Goal: Task Accomplishment & Management: Manage account settings

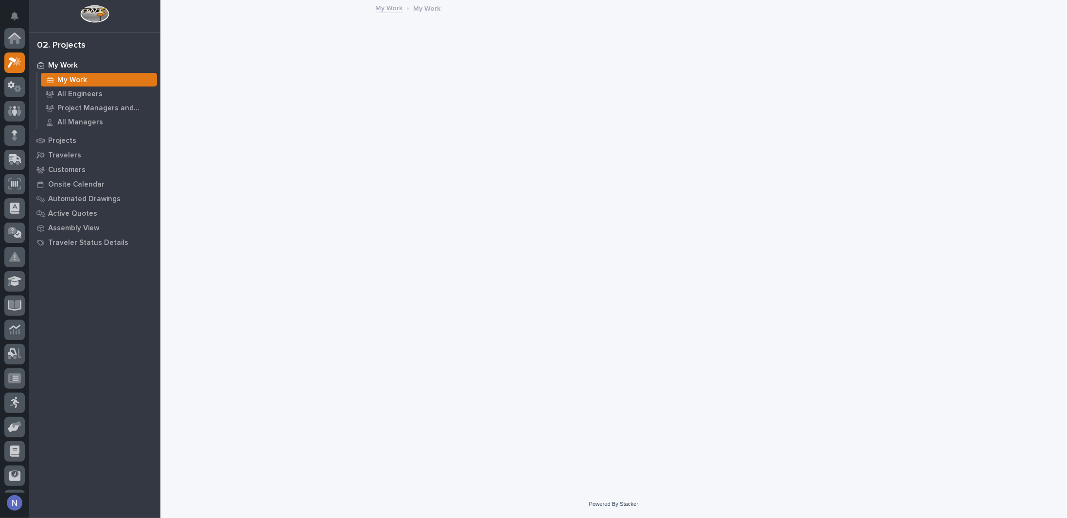
scroll to position [24, 0]
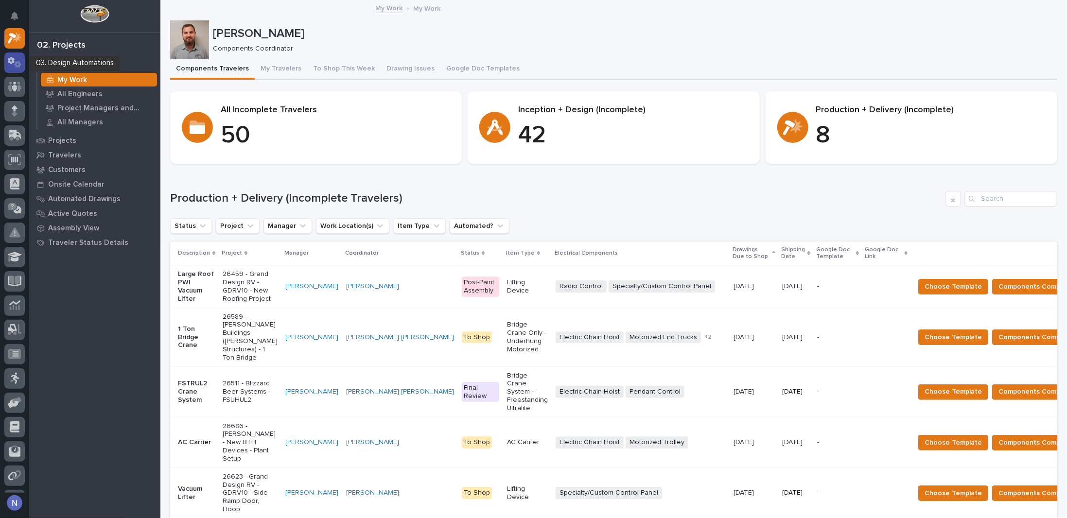
click at [15, 60] on icon at bounding box center [15, 62] width 14 height 11
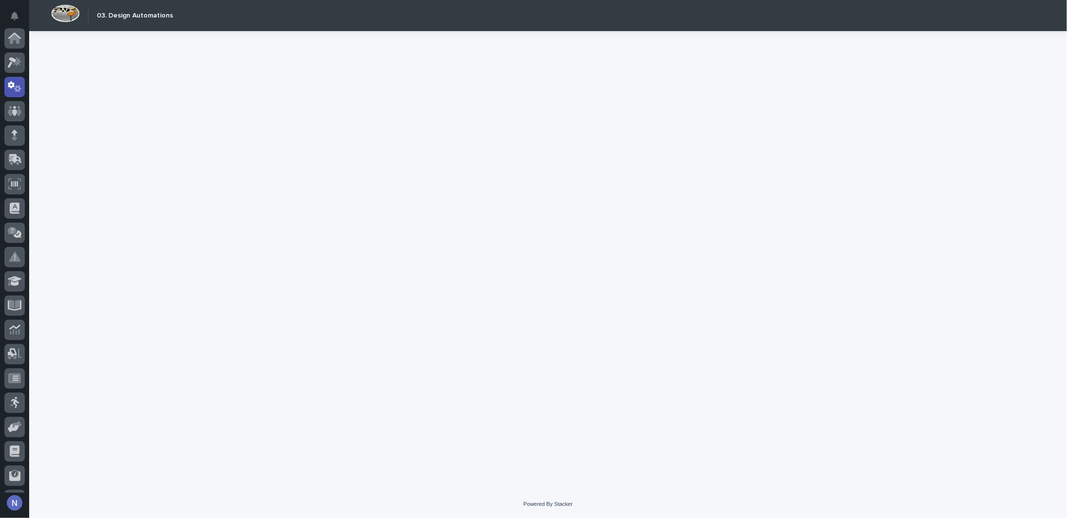
scroll to position [49, 0]
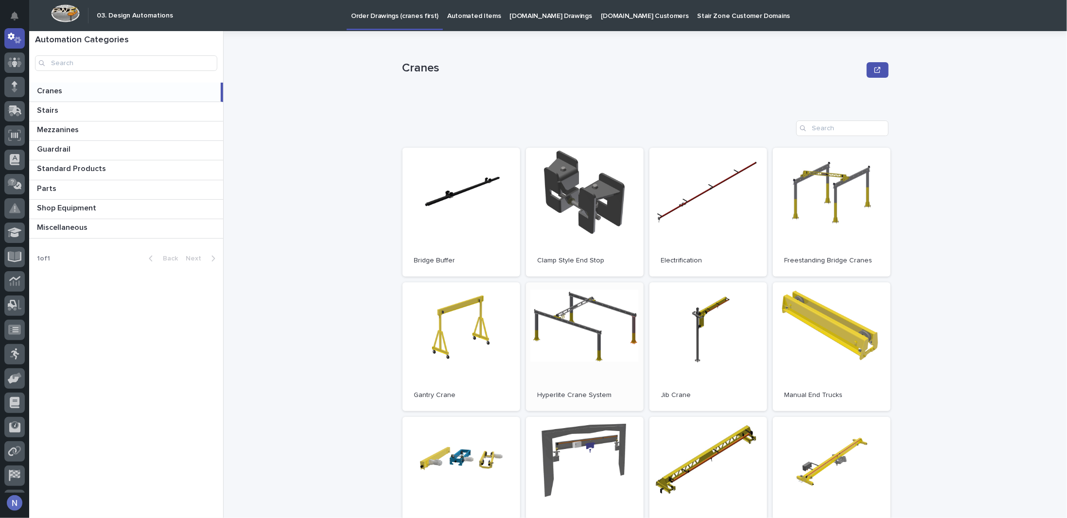
click at [577, 386] on link "Open" at bounding box center [585, 346] width 118 height 129
click at [11, 97] on div at bounding box center [14, 89] width 20 height 24
click at [11, 98] on div at bounding box center [14, 89] width 20 height 24
click at [13, 91] on icon at bounding box center [15, 86] width 6 height 11
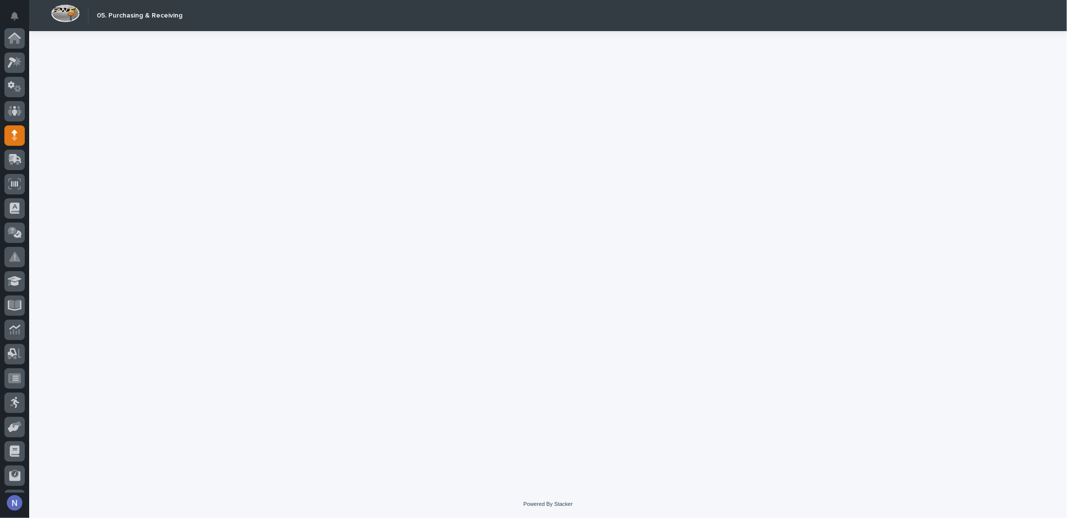
scroll to position [70, 0]
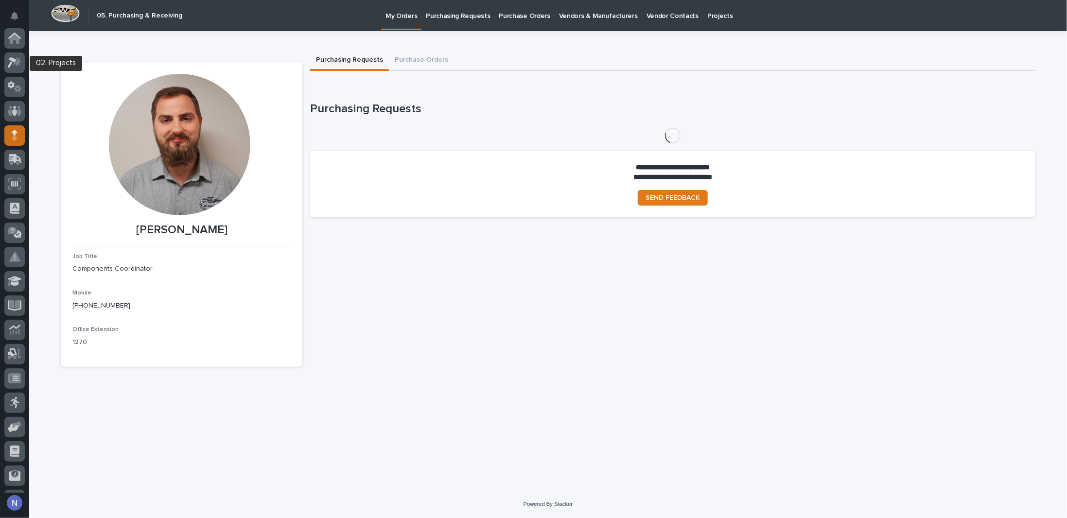
click at [14, 69] on div at bounding box center [14, 62] width 20 height 20
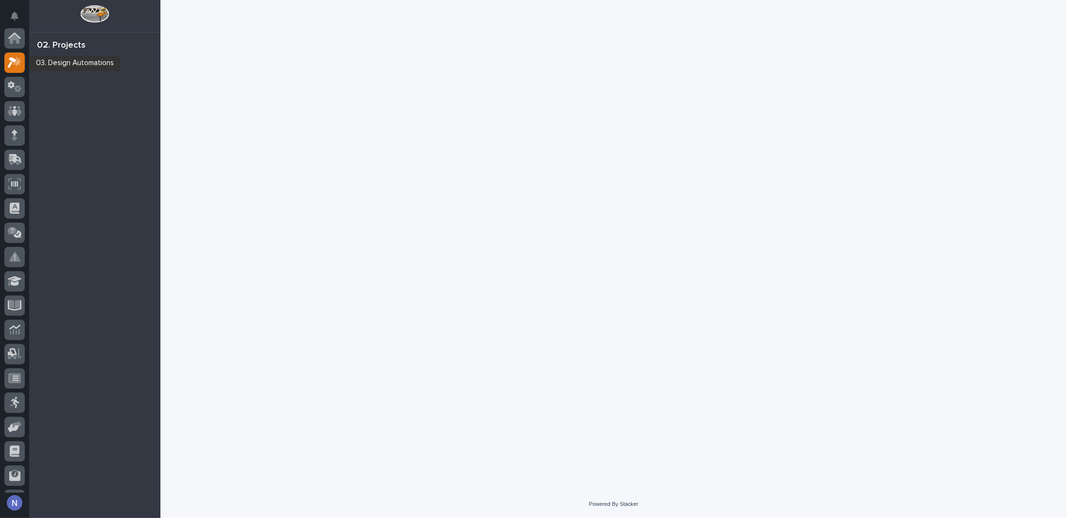
scroll to position [24, 0]
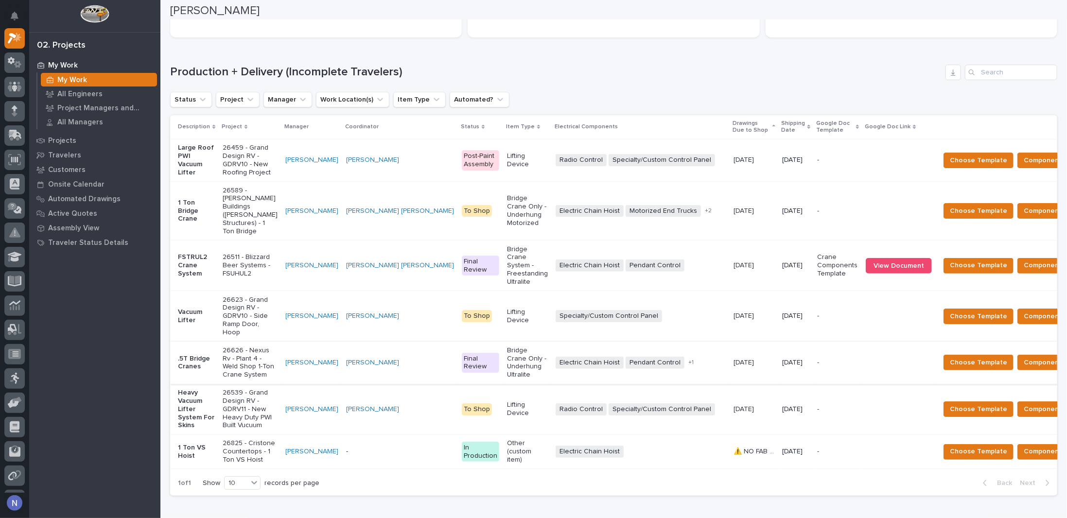
scroll to position [178, 0]
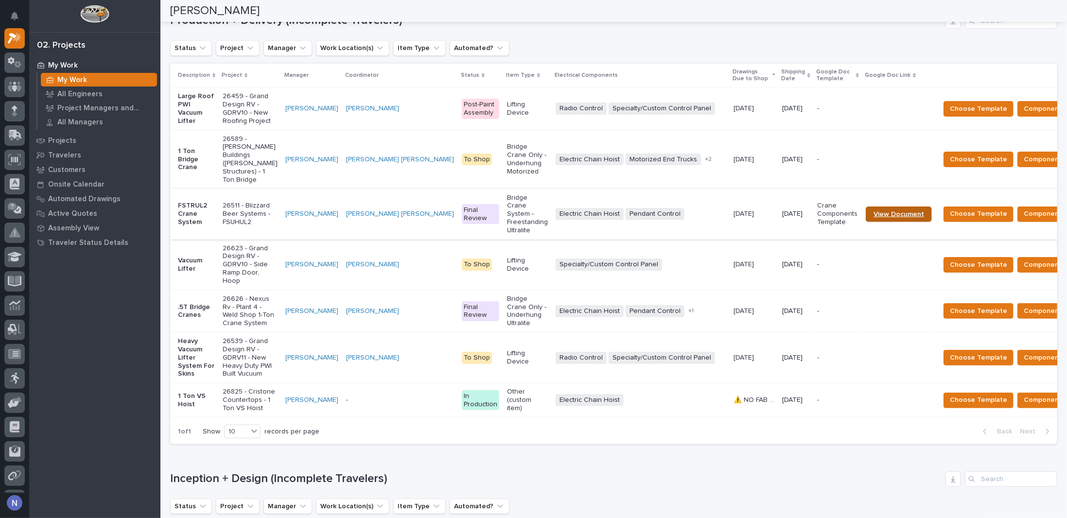
click at [873, 218] on span "View Document" at bounding box center [898, 214] width 51 height 7
click at [79, 139] on div "Projects" at bounding box center [95, 141] width 126 height 14
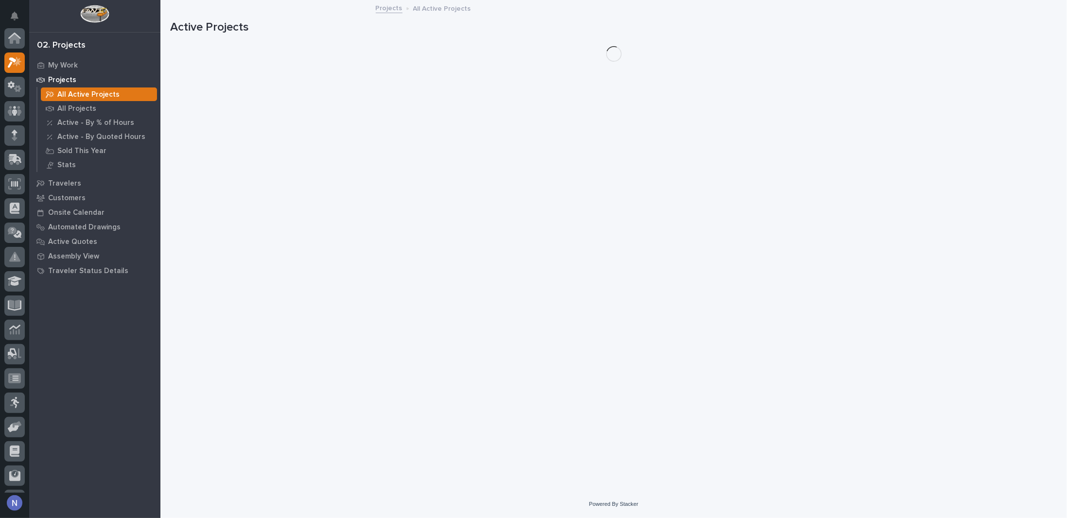
scroll to position [24, 0]
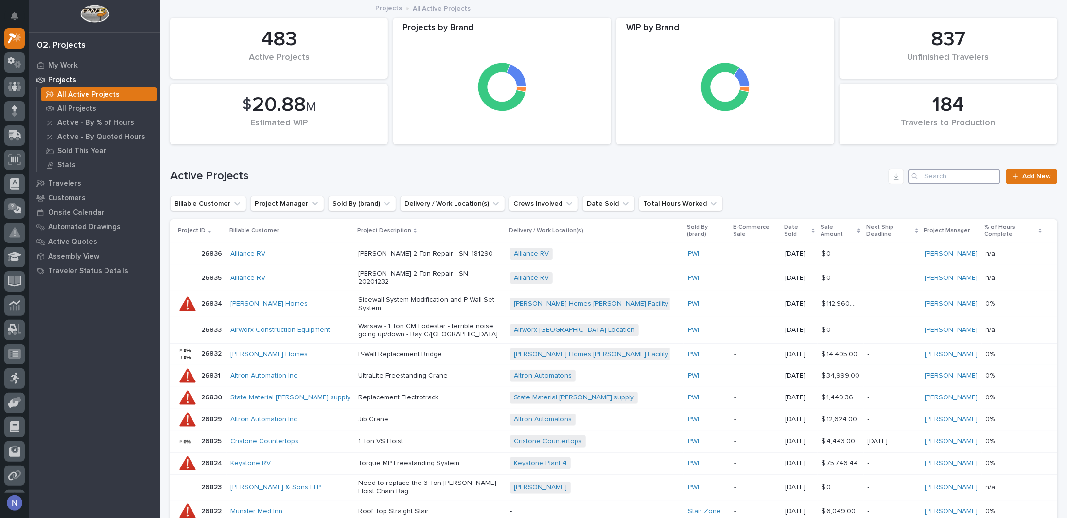
click at [952, 180] on input "Search" at bounding box center [954, 177] width 92 height 16
paste input "26514"
type input "26514"
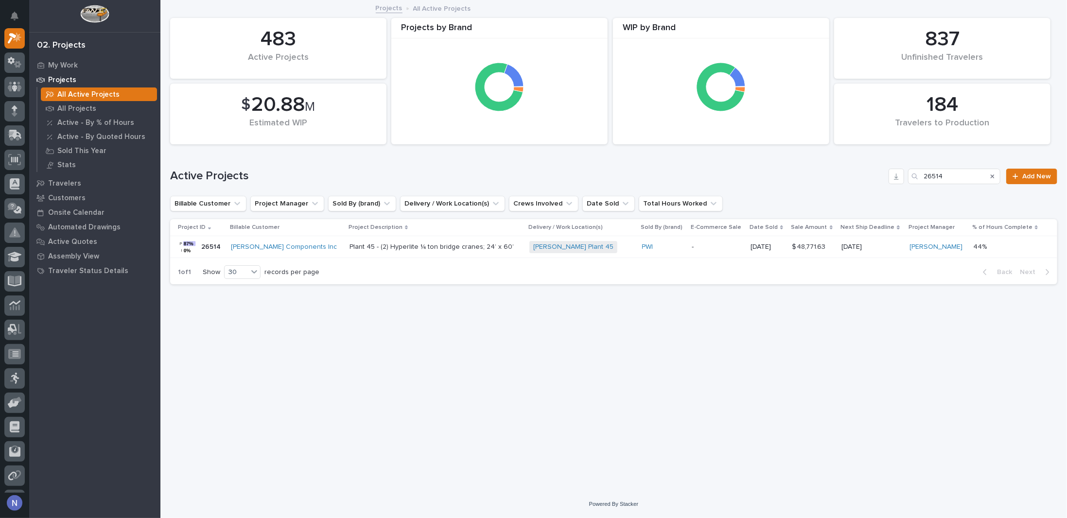
click at [654, 245] on div "PWI" at bounding box center [663, 247] width 42 height 8
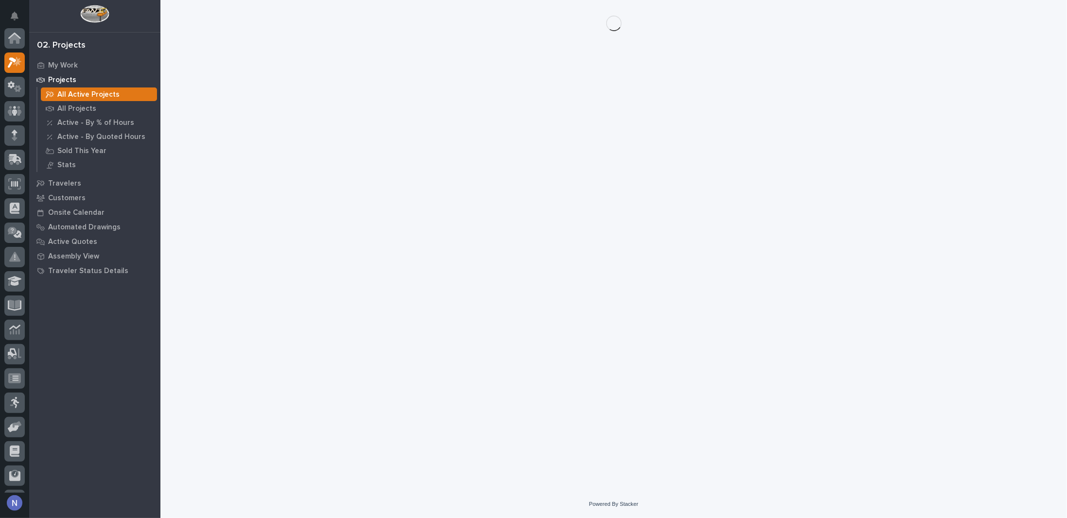
scroll to position [24, 0]
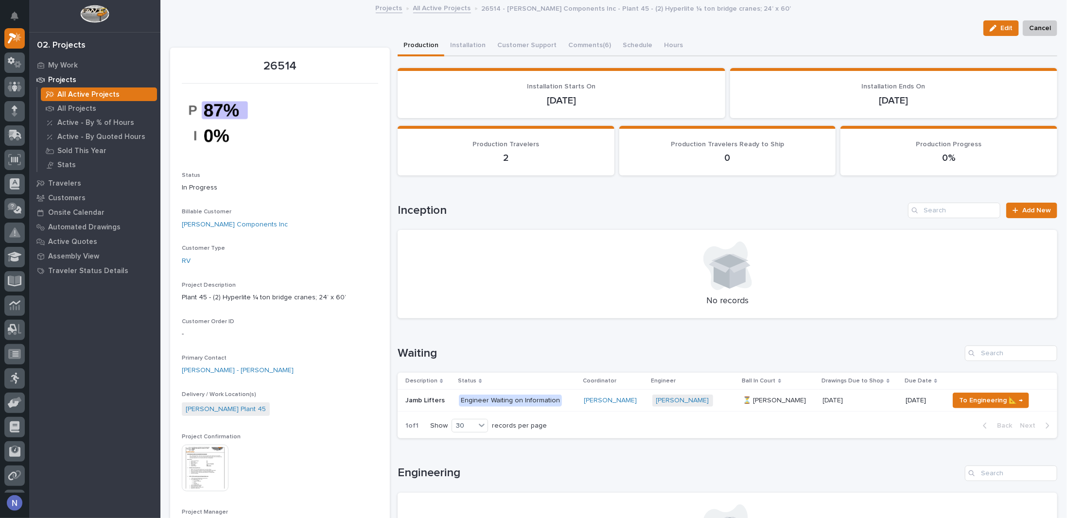
click at [207, 472] on img at bounding box center [205, 468] width 47 height 47
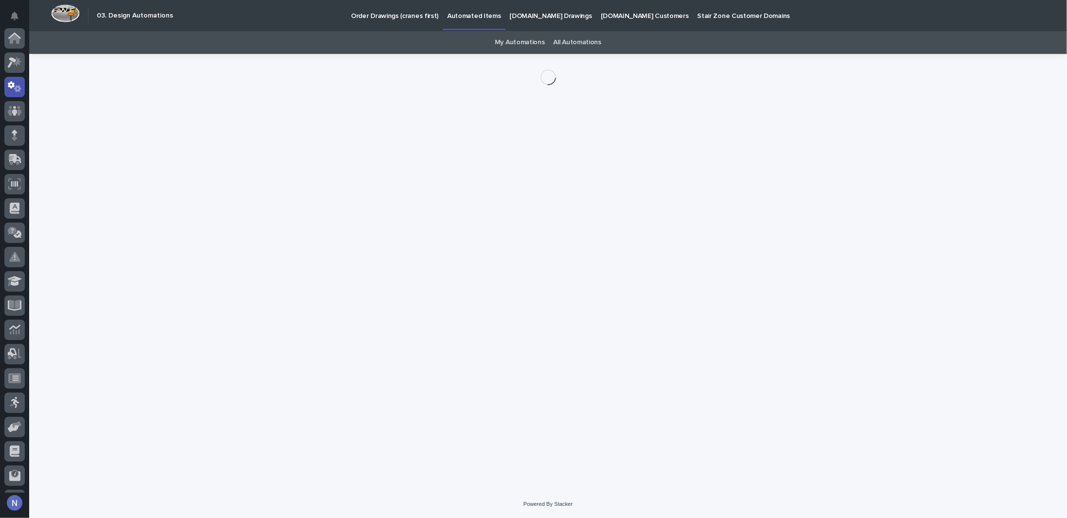
scroll to position [49, 0]
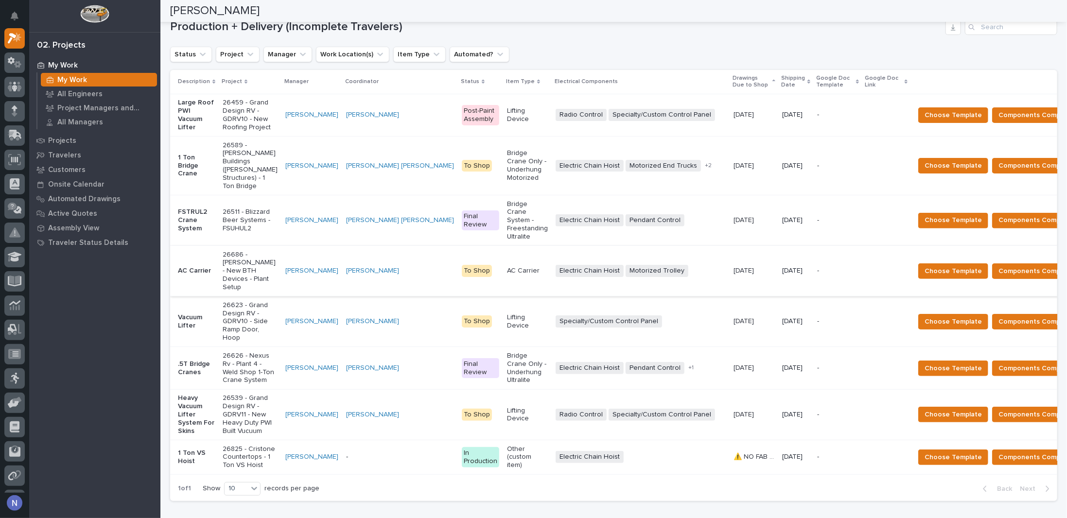
scroll to position [178, 0]
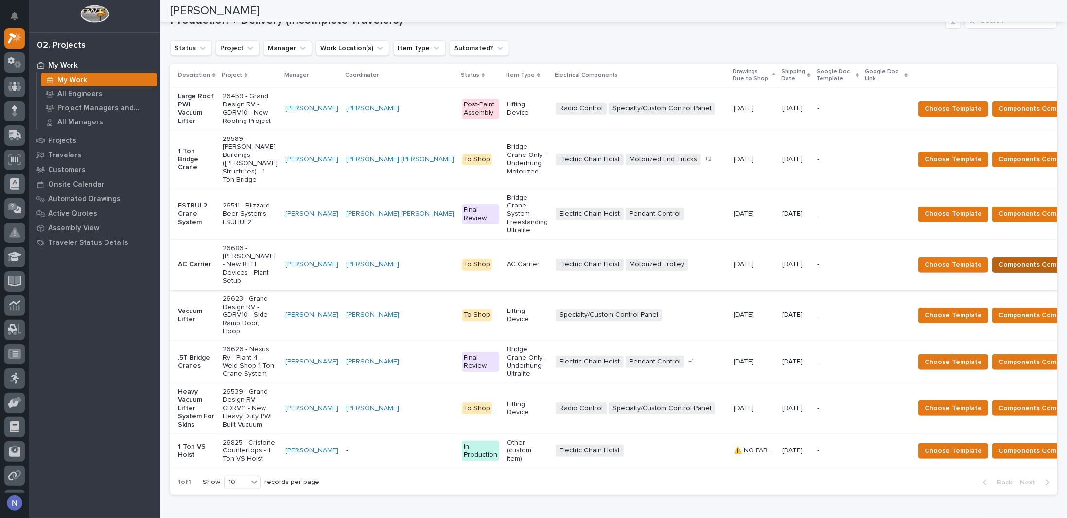
click at [998, 259] on span "Components Complete" at bounding box center [1035, 265] width 75 height 12
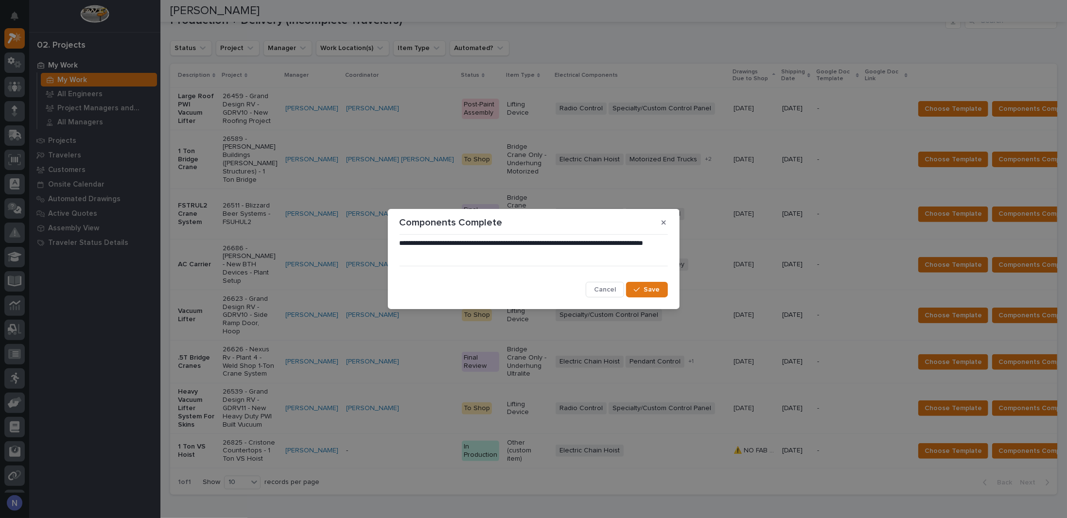
click at [660, 290] on button "Save" at bounding box center [646, 290] width 41 height 16
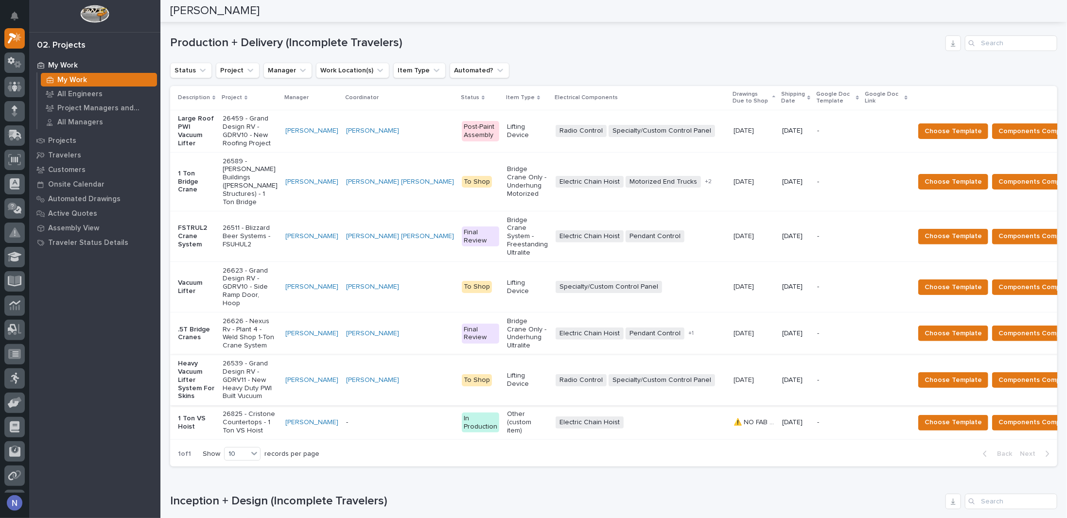
scroll to position [162, 0]
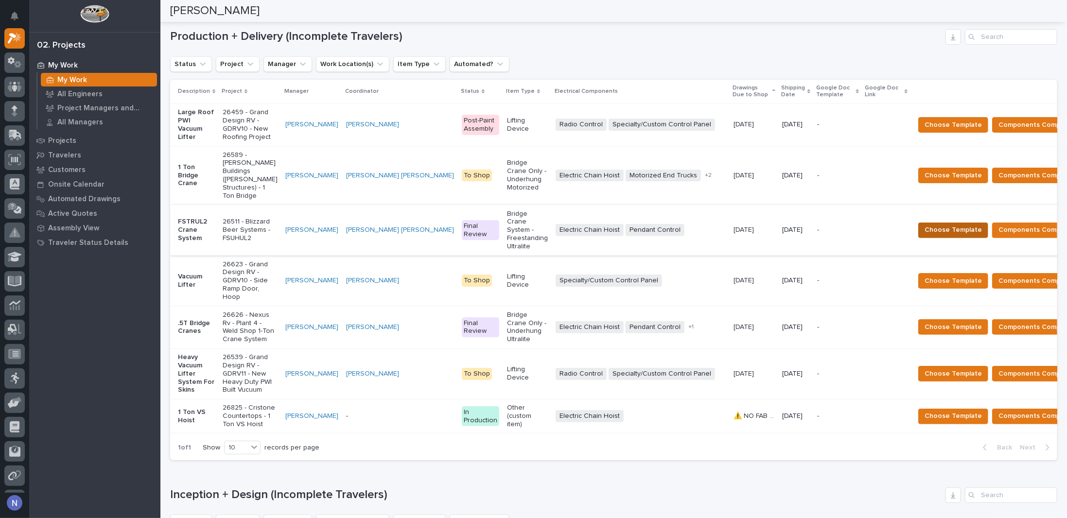
click at [924, 224] on span "Choose Template" at bounding box center [952, 230] width 57 height 12
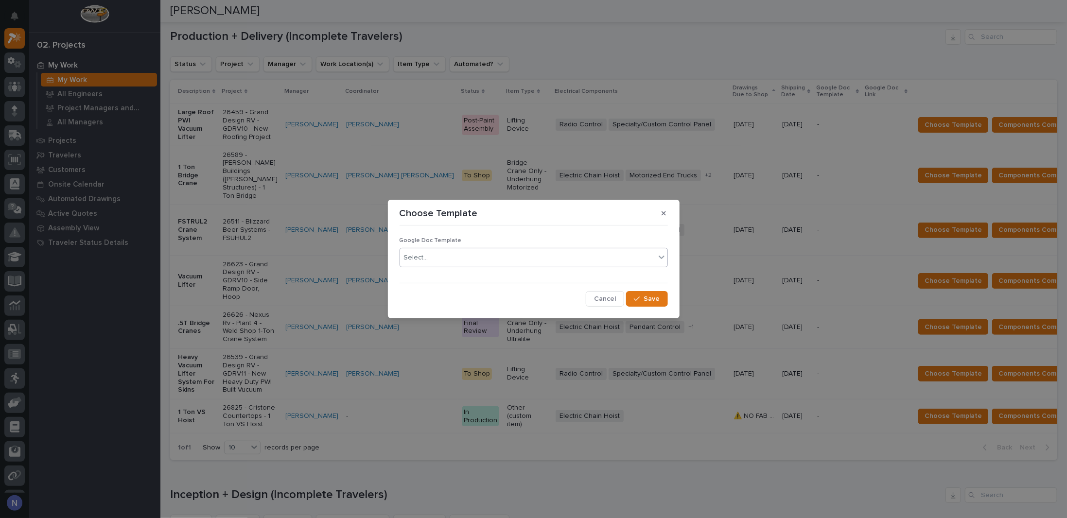
click at [434, 257] on div "Select..." at bounding box center [527, 258] width 255 height 16
click at [415, 297] on div "Crane Components Template" at bounding box center [533, 293] width 267 height 17
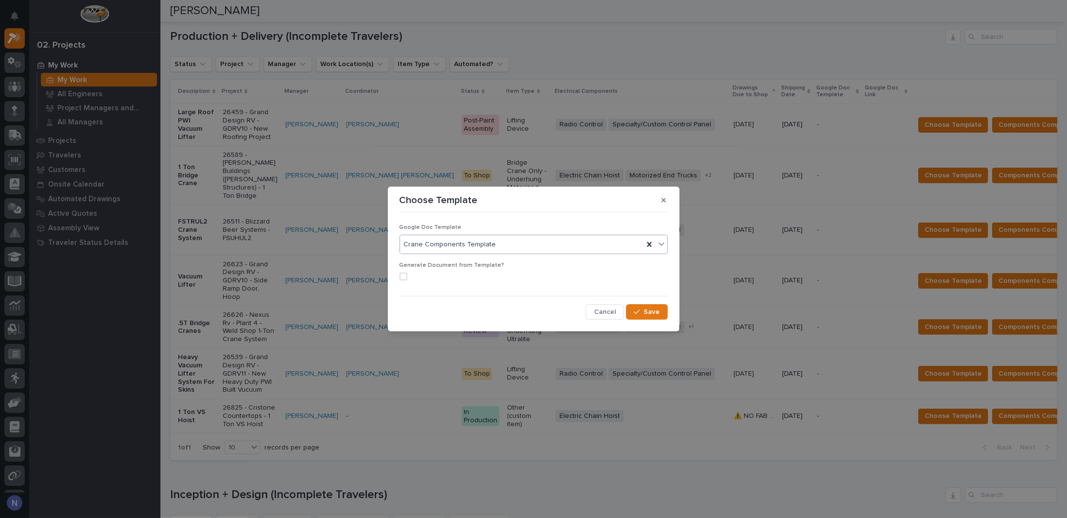
click at [402, 277] on span at bounding box center [403, 277] width 8 height 8
drag, startPoint x: 402, startPoint y: 277, endPoint x: 514, endPoint y: 291, distance: 112.7
click at [402, 277] on span at bounding box center [403, 277] width 8 height 8
click at [646, 311] on span "Save" at bounding box center [652, 312] width 16 height 9
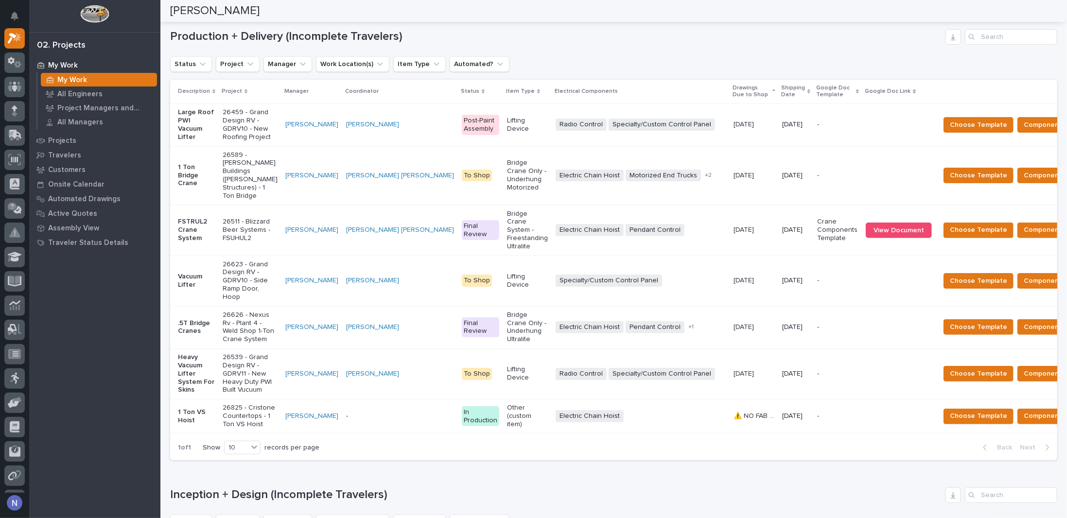
click at [943, 223] on button "Choose Template" at bounding box center [978, 231] width 70 height 16
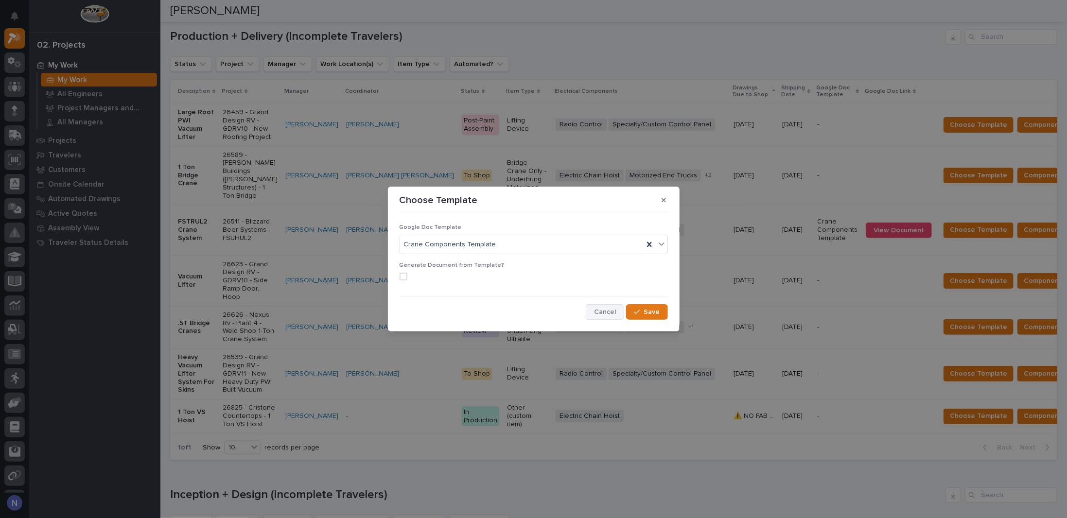
click at [614, 311] on span "Cancel" at bounding box center [605, 312] width 22 height 9
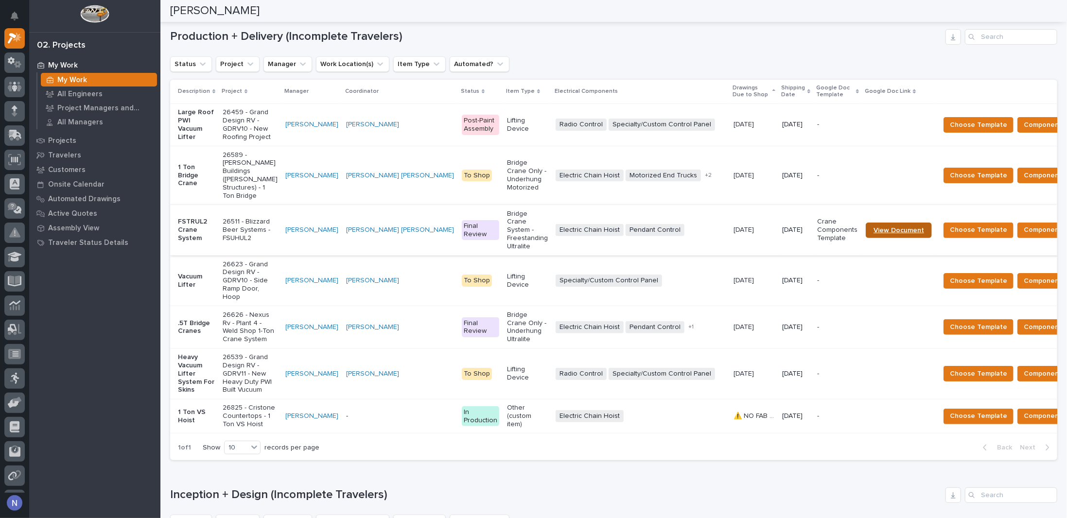
click at [865, 235] on link "View Document" at bounding box center [898, 231] width 66 height 16
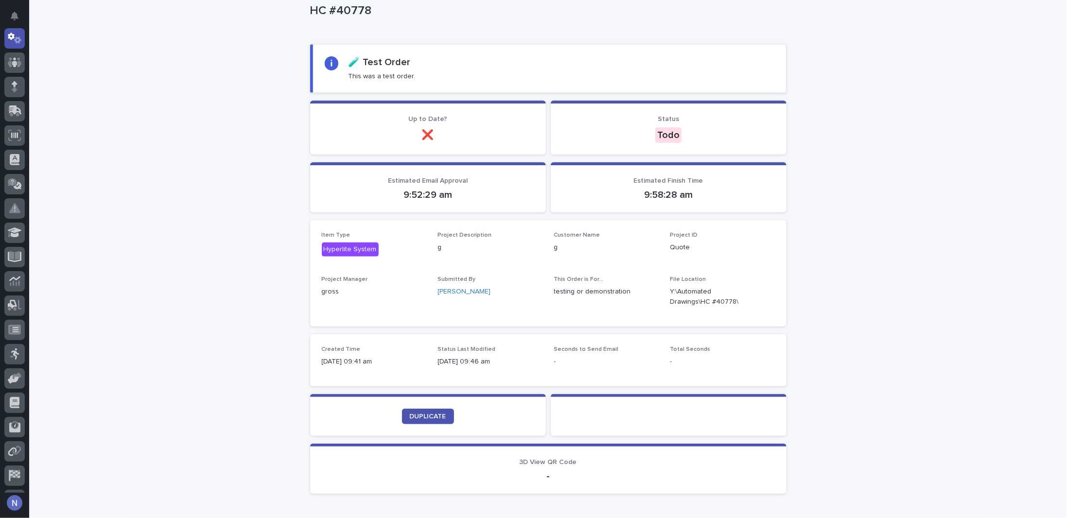
scroll to position [138, 0]
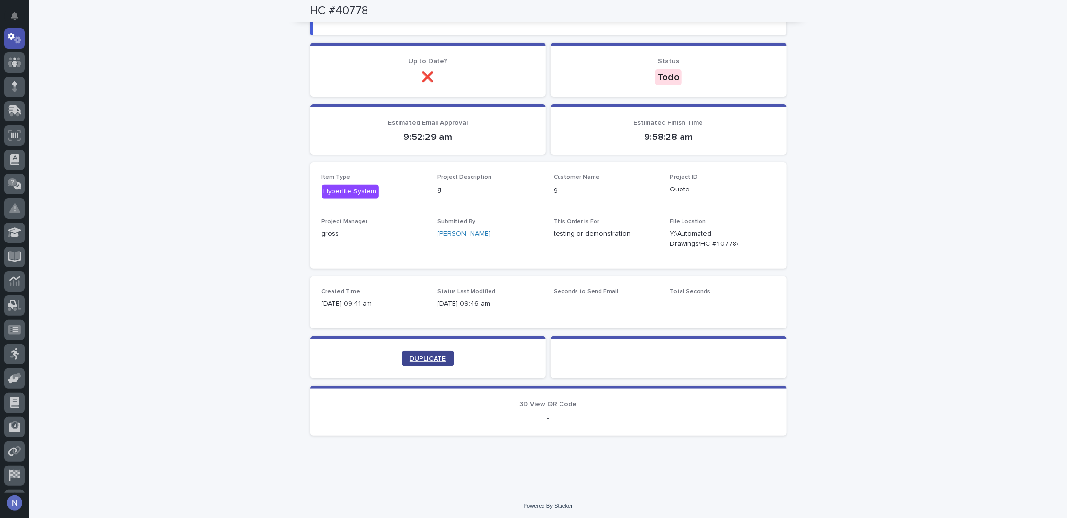
click at [424, 359] on span "DUPLICATE" at bounding box center [428, 358] width 36 height 7
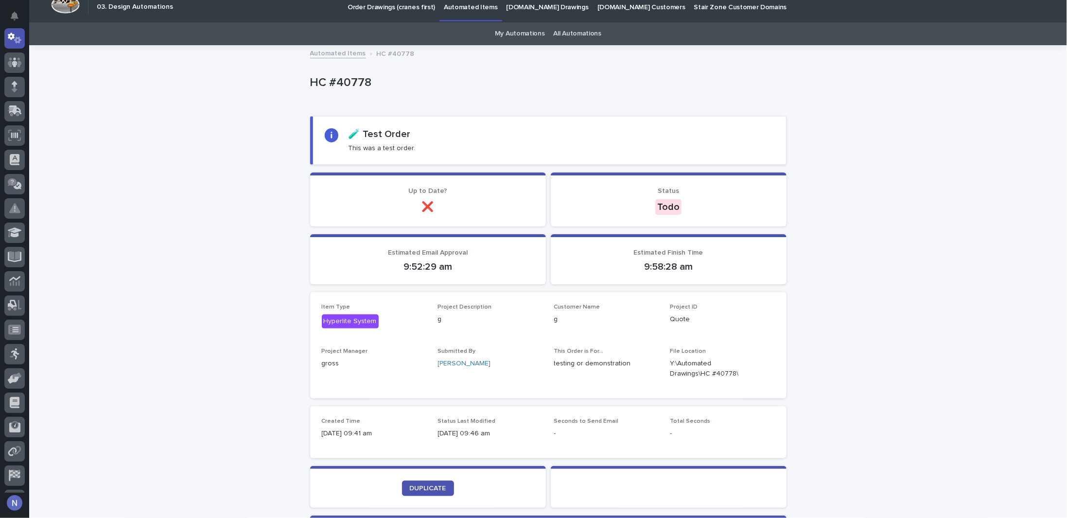
scroll to position [0, 0]
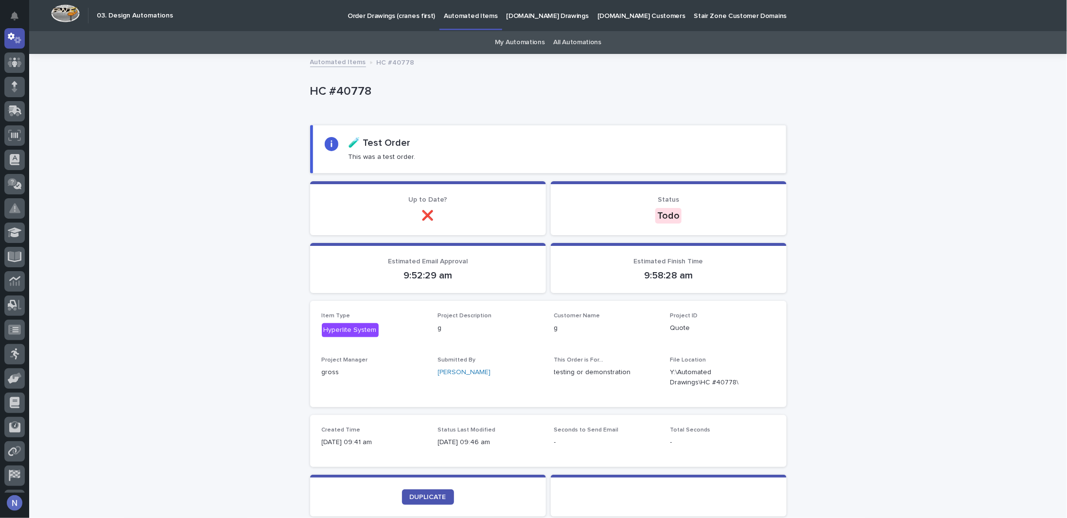
click at [561, 39] on link "All Automations" at bounding box center [577, 42] width 48 height 23
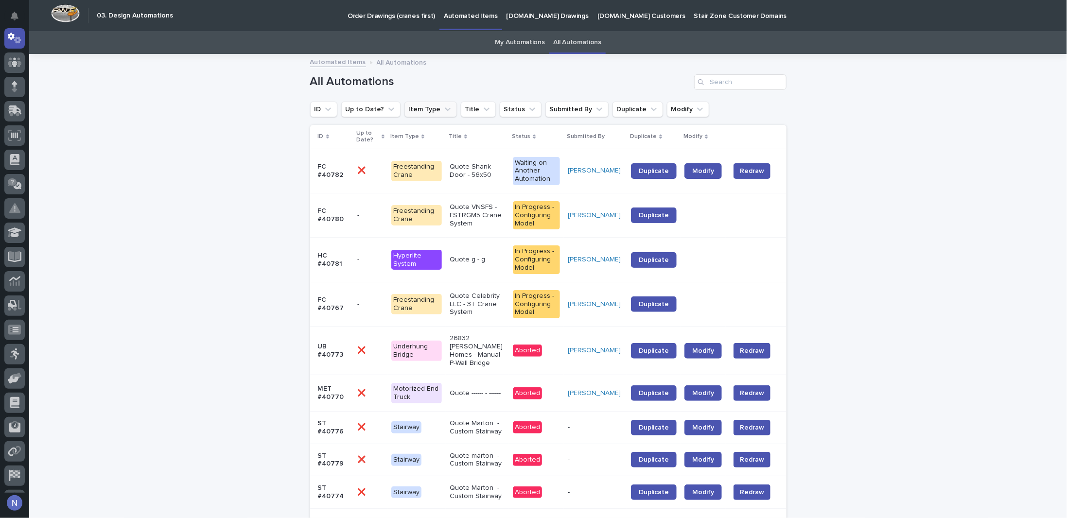
click at [422, 107] on button "Item Type" at bounding box center [430, 110] width 52 height 16
type input "hyper"
click at [467, 169] on p "Hyperlite System" at bounding box center [464, 171] width 97 height 7
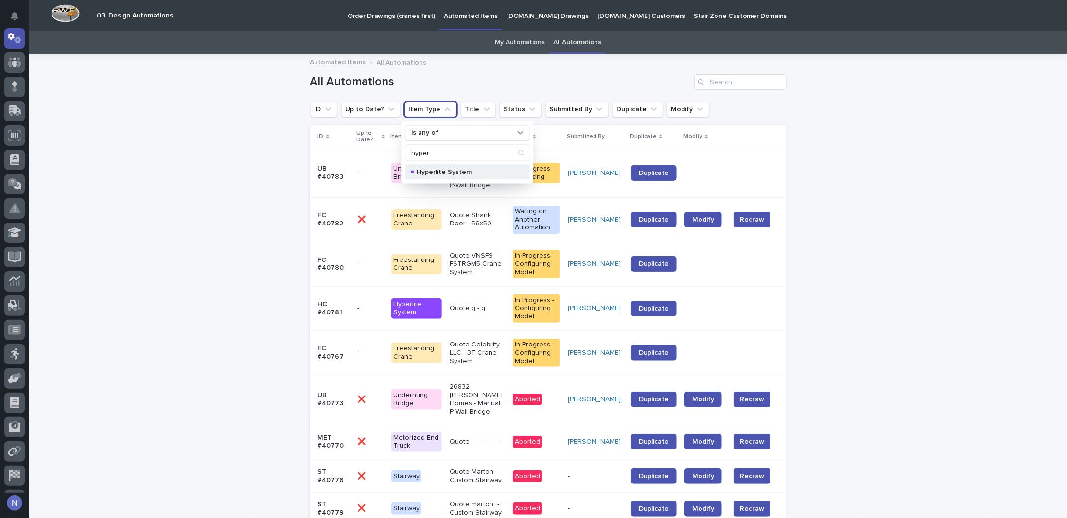
click at [428, 168] on p "Hyperlite System" at bounding box center [464, 171] width 97 height 7
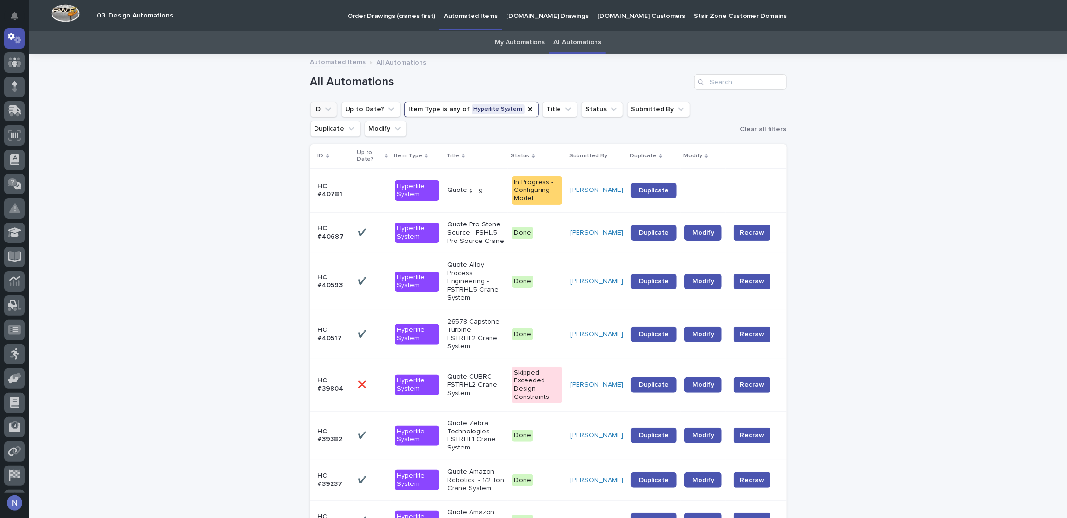
click at [316, 105] on button "ID" at bounding box center [323, 110] width 27 height 16
click at [346, 154] on input at bounding box center [375, 153] width 123 height 16
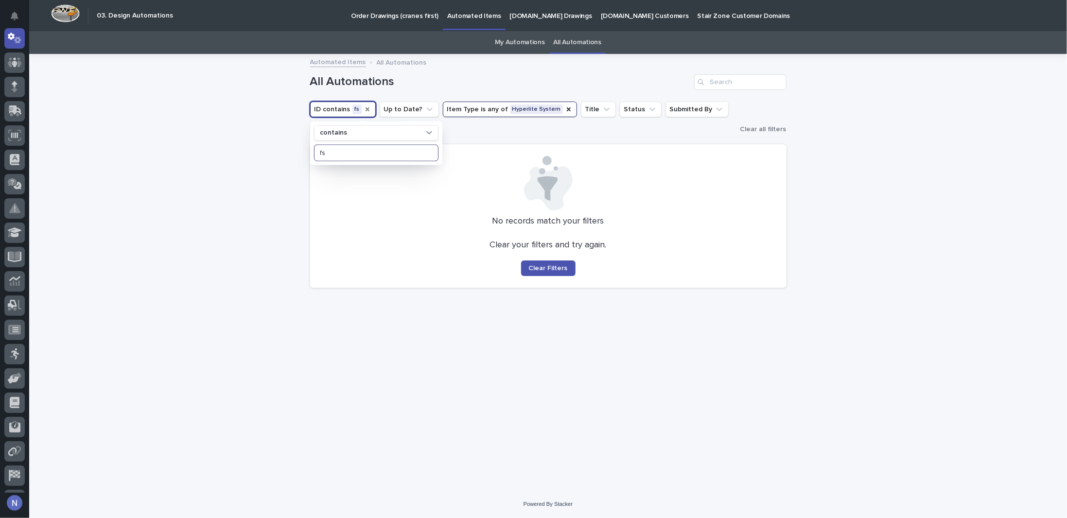
type input "fs"
click at [366, 107] on icon "ID" at bounding box center [367, 109] width 8 height 8
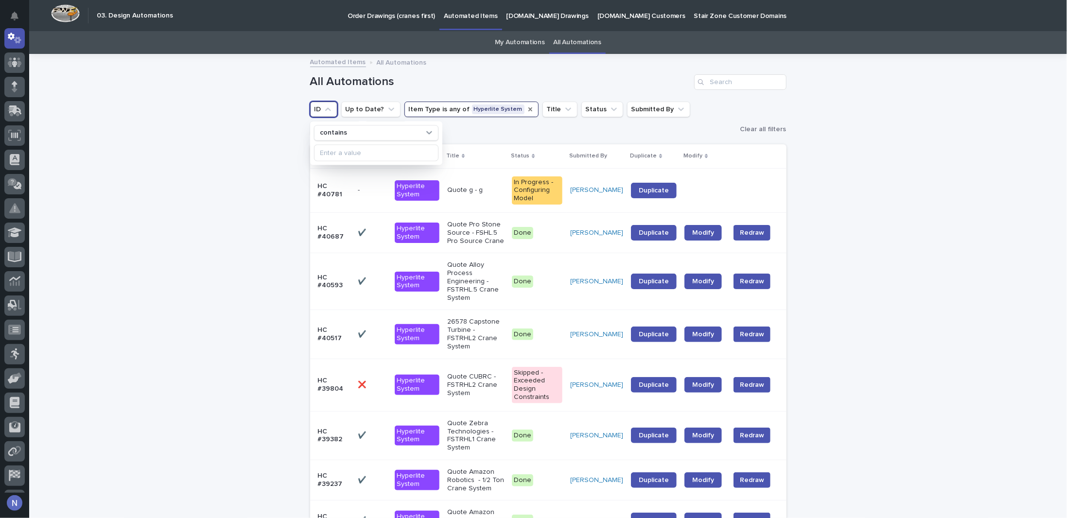
click at [526, 108] on icon "Item Type" at bounding box center [530, 109] width 8 height 8
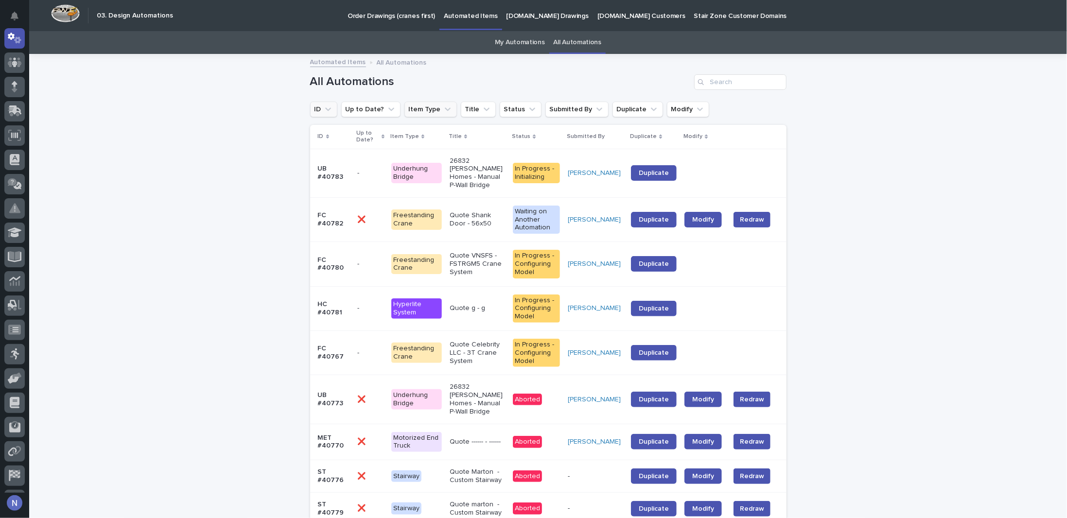
click at [328, 110] on icon "ID" at bounding box center [328, 109] width 10 height 10
click at [329, 149] on input at bounding box center [375, 153] width 123 height 16
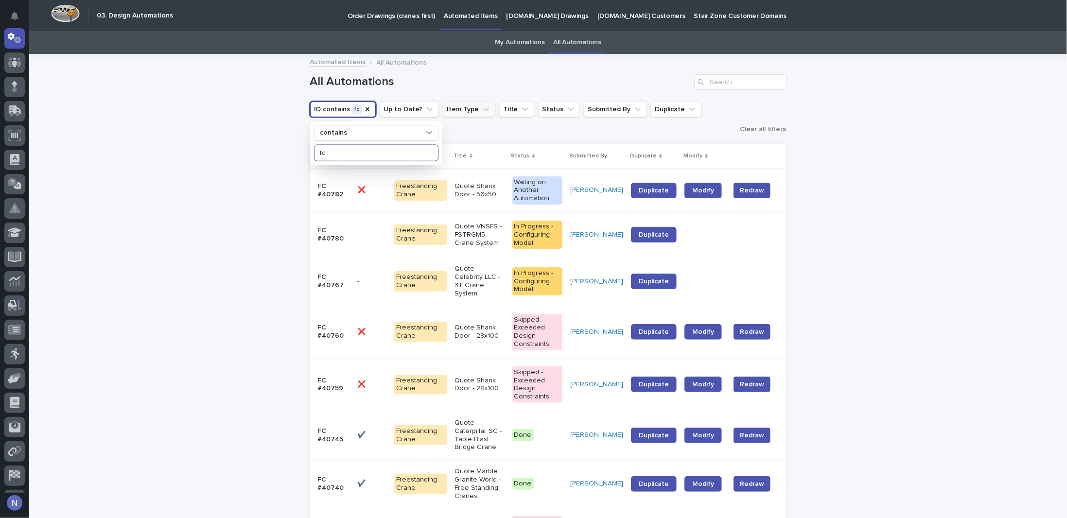
type input "fc"
click at [468, 112] on button "Item Type" at bounding box center [469, 110] width 52 height 16
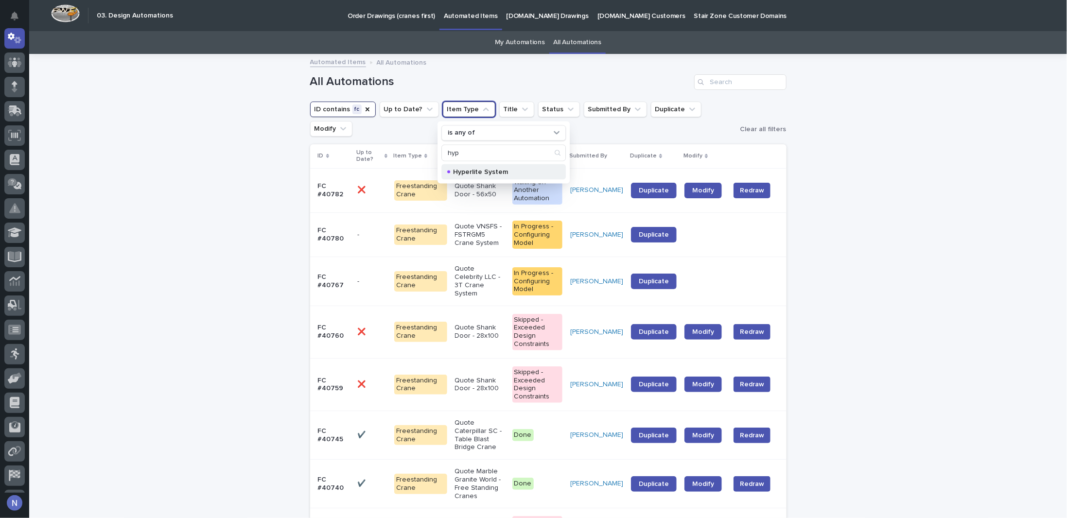
type input "hyp"
click at [464, 168] on p "Hyperlite System" at bounding box center [501, 171] width 97 height 7
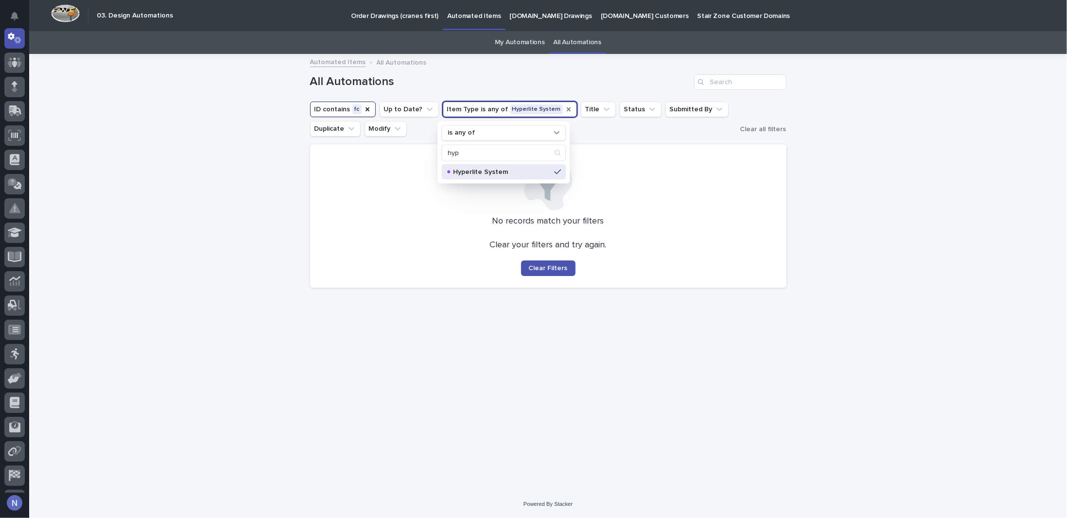
click at [242, 202] on div "Loading... Saving… Loading... Saving… All Automations ID contains fc Up to Date…" at bounding box center [547, 272] width 1037 height 435
click at [565, 110] on icon "Item Type" at bounding box center [569, 109] width 8 height 8
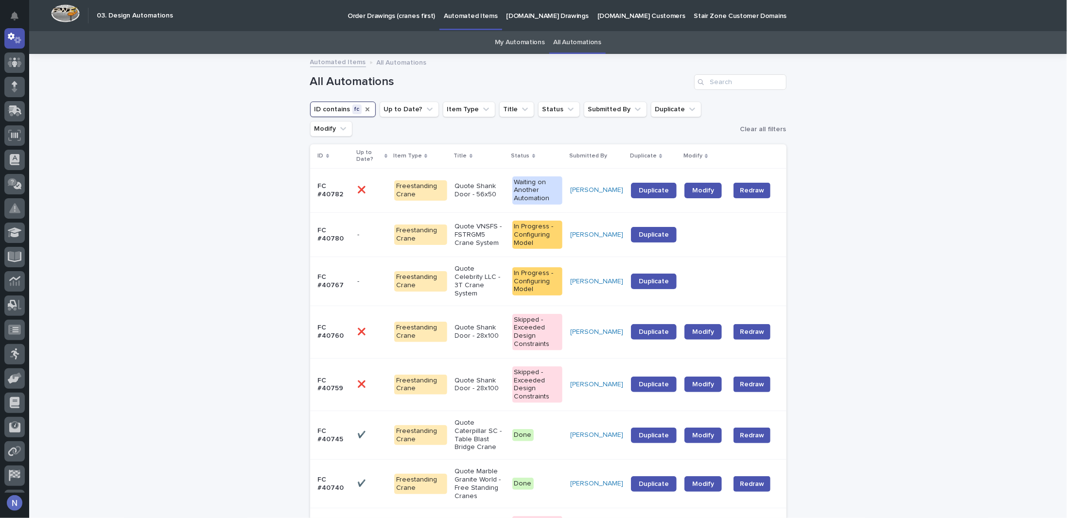
click at [363, 110] on icon "ID" at bounding box center [367, 109] width 8 height 8
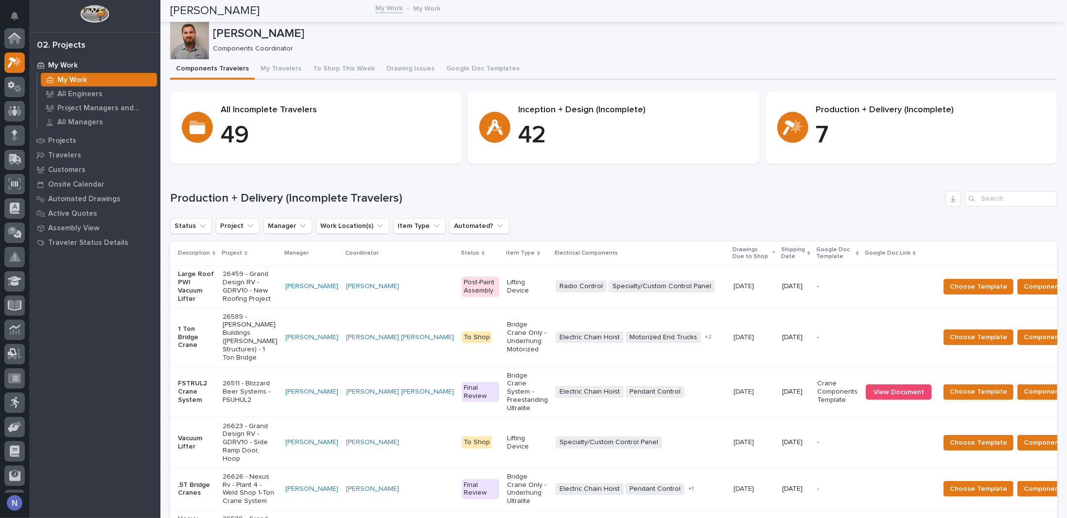
scroll to position [24, 0]
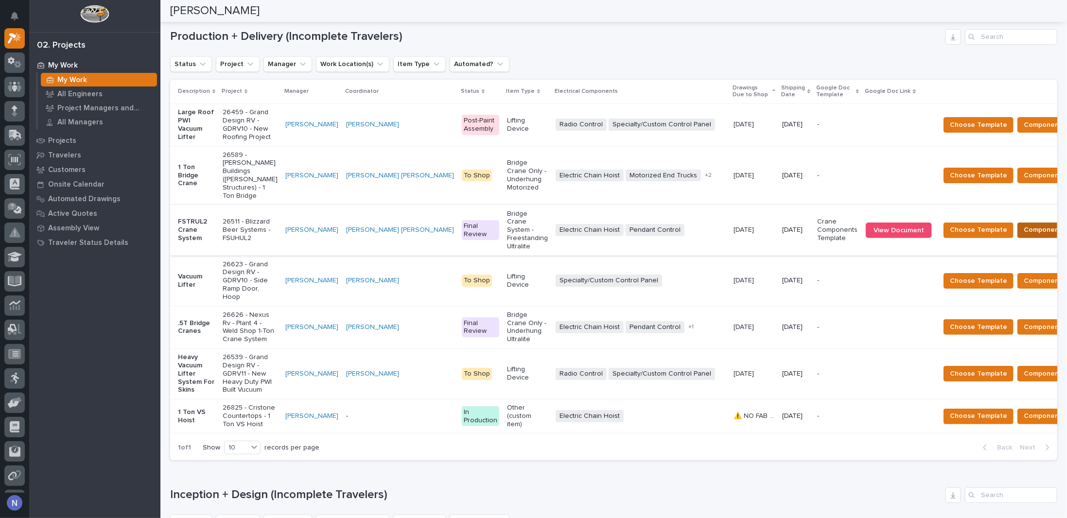
click at [1023, 236] on span "Components Complete" at bounding box center [1060, 230] width 75 height 12
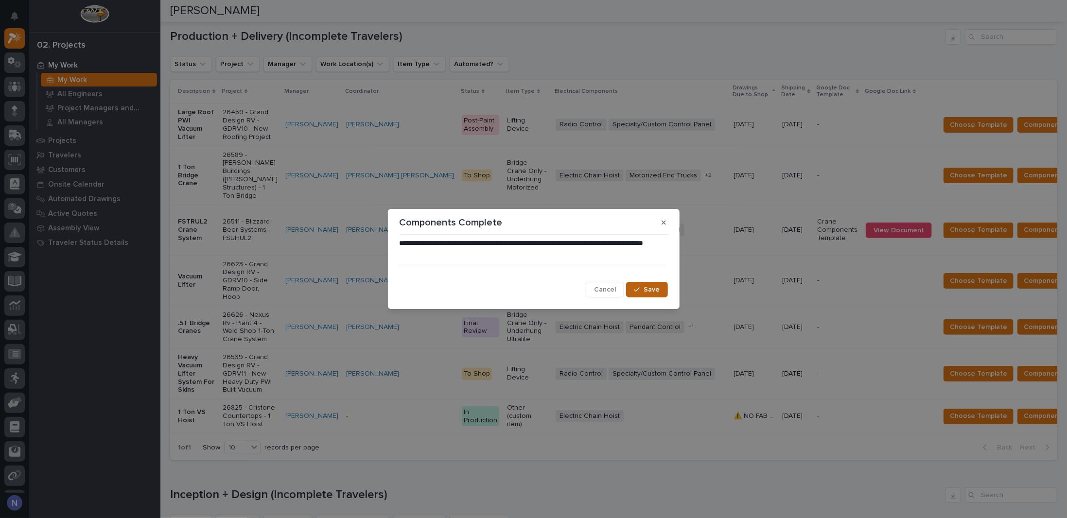
click at [640, 284] on button "Save" at bounding box center [646, 290] width 41 height 16
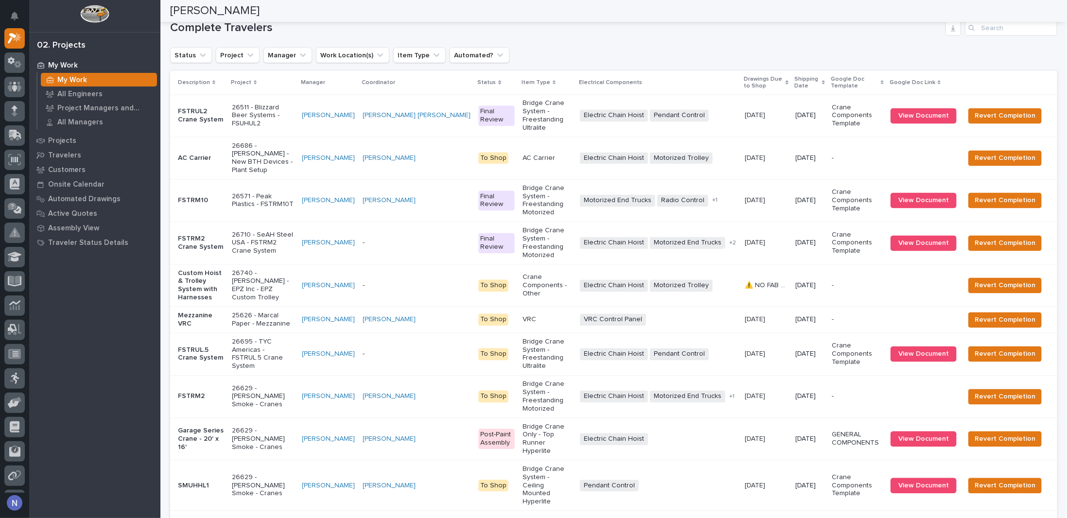
scroll to position [1219, 0]
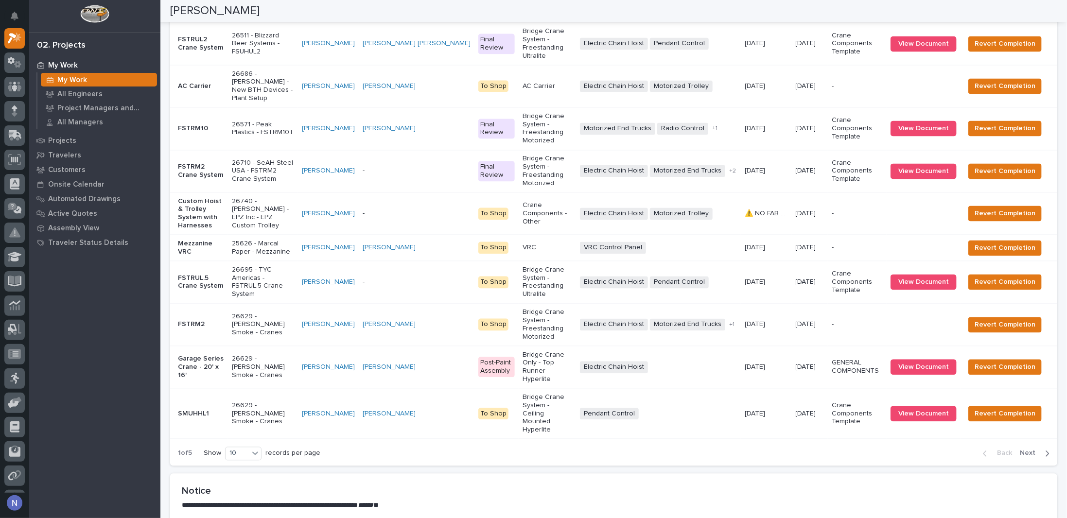
click at [709, 50] on div "Electric Chain Hoist Pendant Control + 0" at bounding box center [658, 44] width 157 height 12
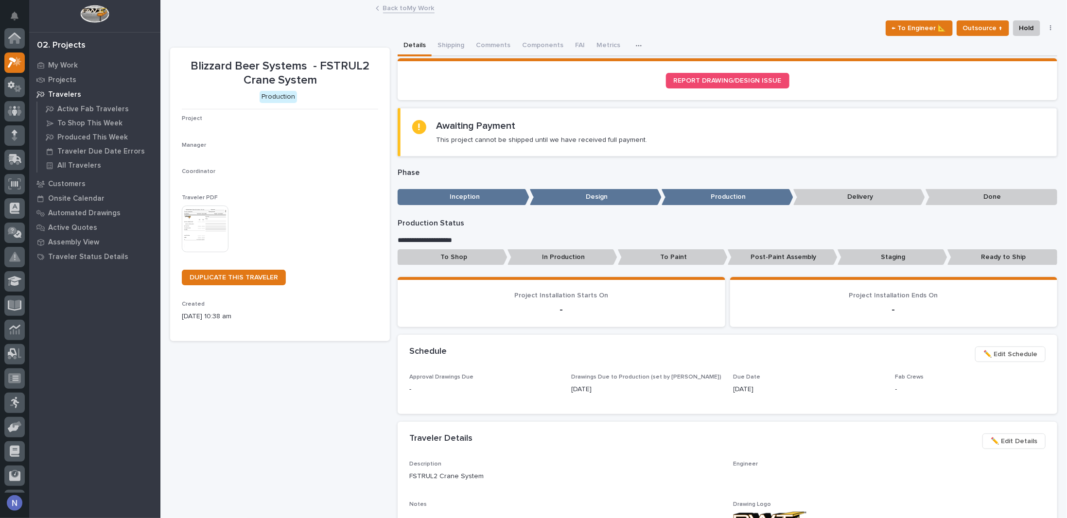
scroll to position [24, 0]
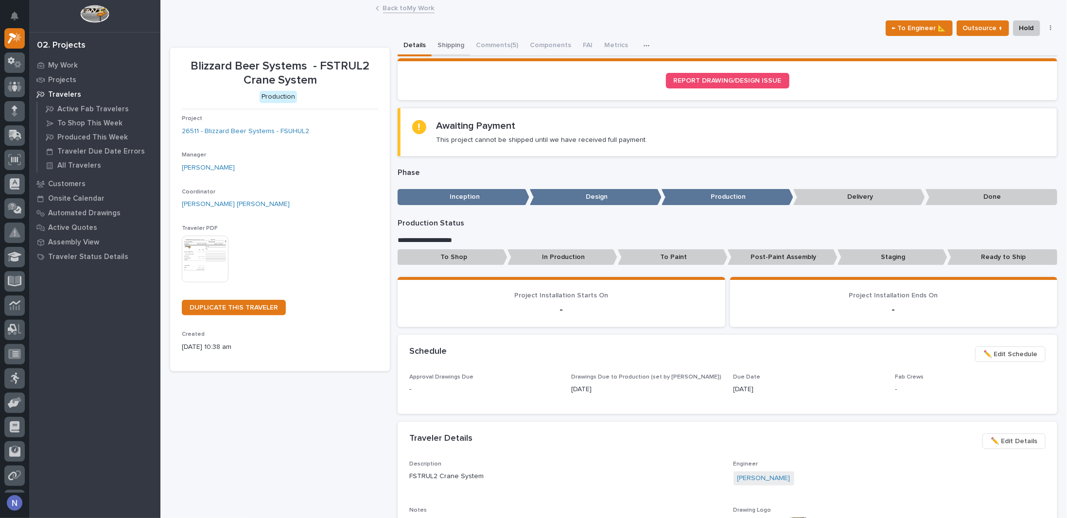
click at [460, 42] on button "Shipping" at bounding box center [451, 46] width 38 height 20
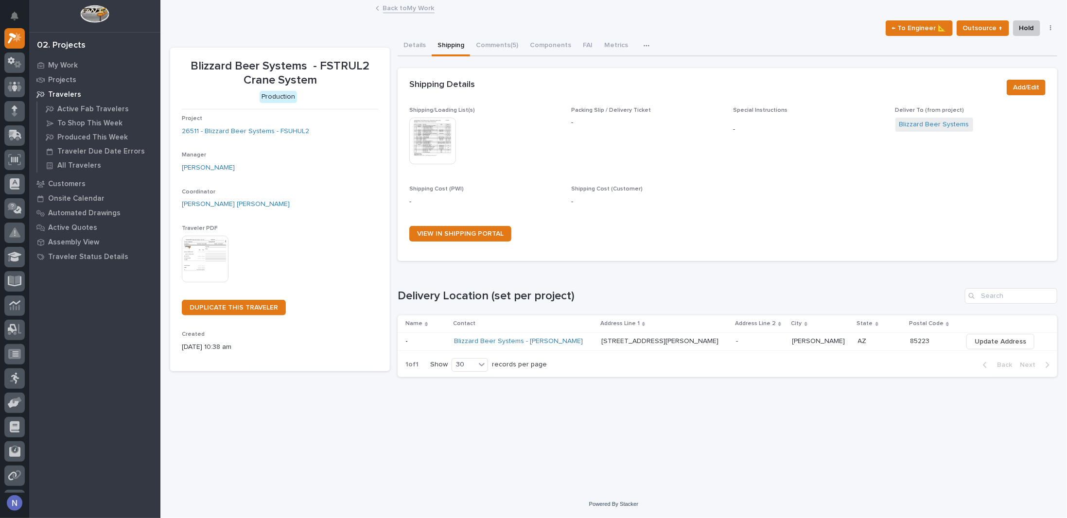
click at [443, 135] on img at bounding box center [432, 141] width 47 height 47
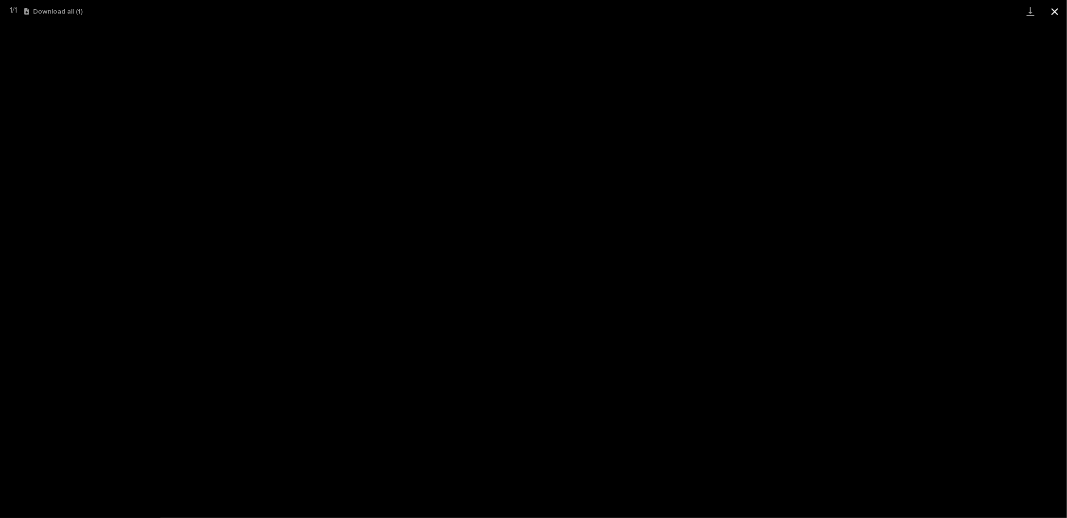
click at [1050, 12] on button "Close gallery" at bounding box center [1054, 11] width 24 height 23
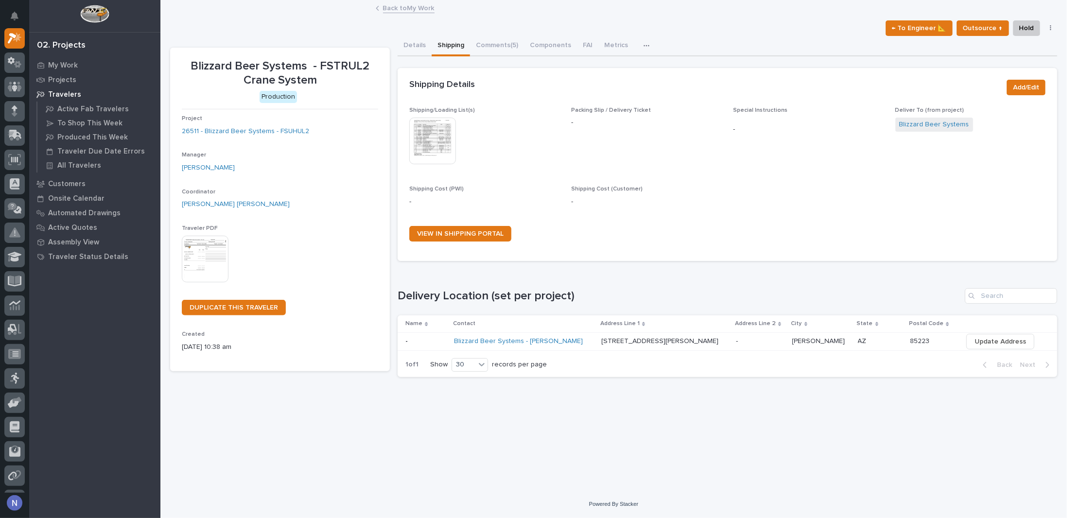
click at [160, 391] on div "My Settings Log Out 02. Projects My Work Projects Travelers Active Fab Traveler…" at bounding box center [613, 259] width 906 height 518
click at [531, 201] on p "-" at bounding box center [484, 202] width 150 height 10
